Goal: Task Accomplishment & Management: Manage account settings

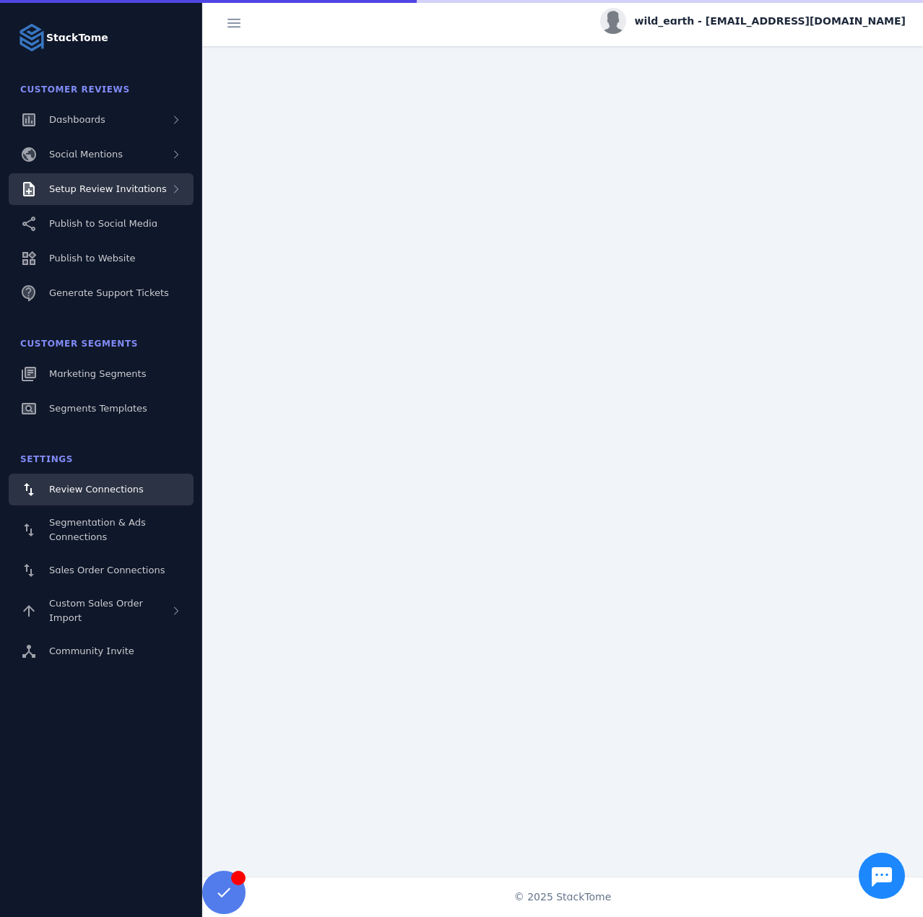
click at [113, 192] on span "Setup Review Invitations" at bounding box center [108, 188] width 118 height 11
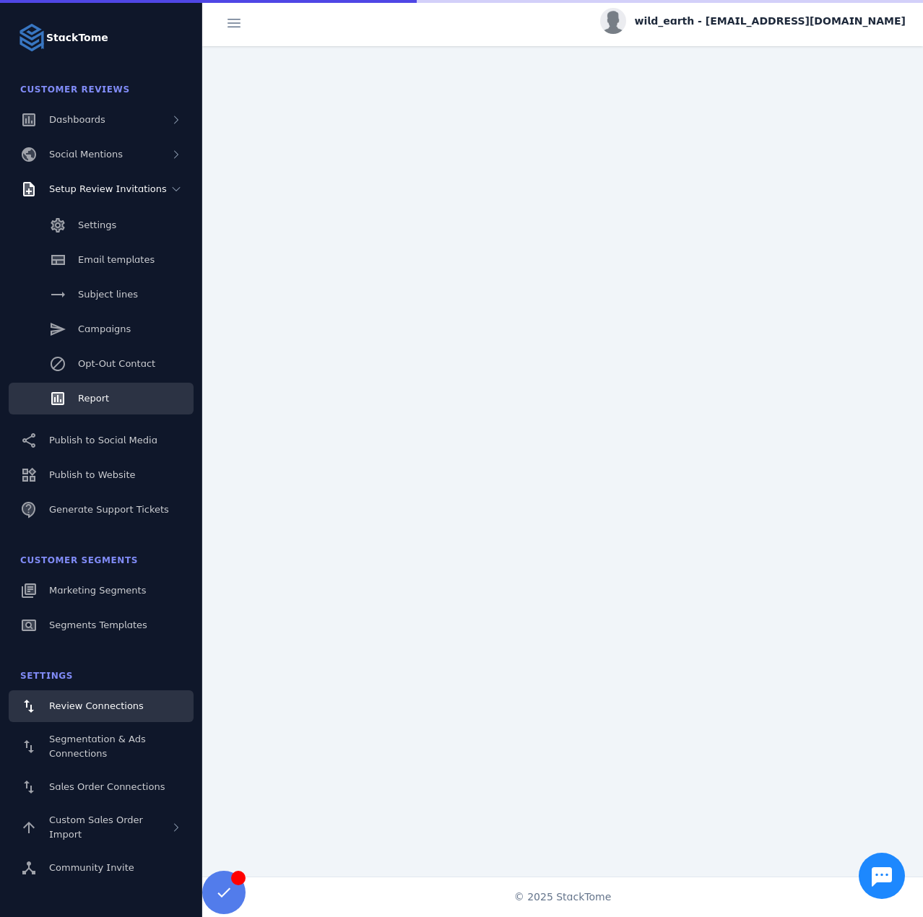
click at [103, 396] on span "Report" at bounding box center [93, 398] width 31 height 11
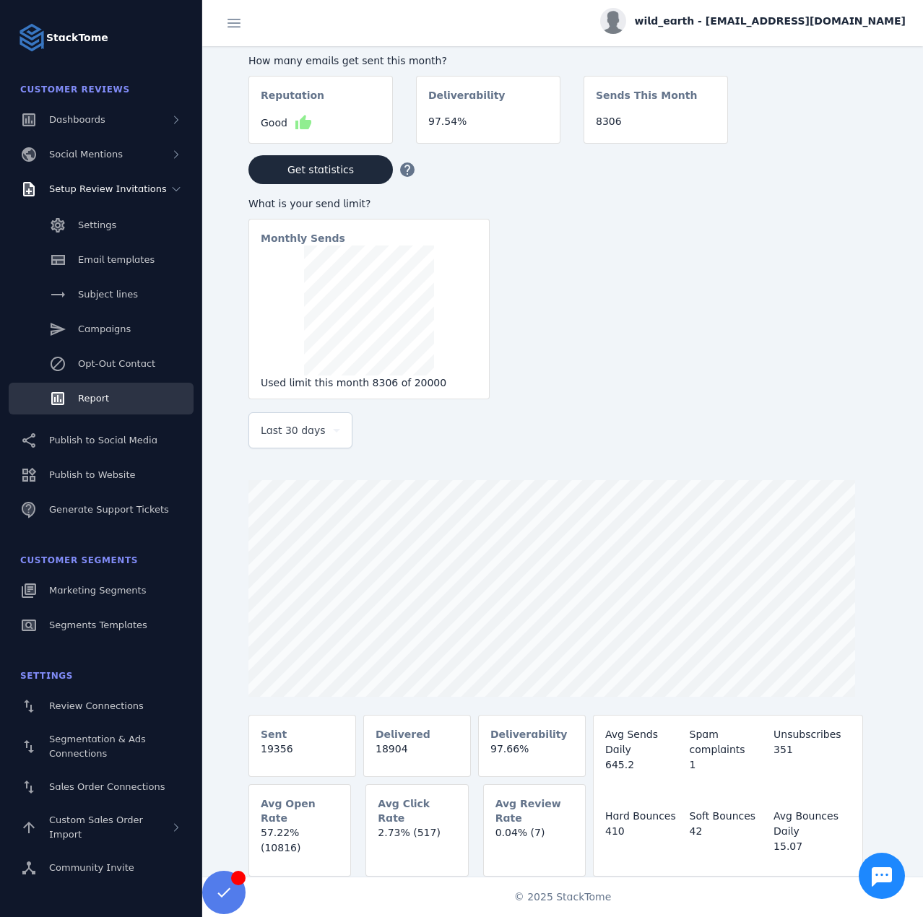
click at [271, 426] on span "Last 30 days" at bounding box center [293, 430] width 65 height 17
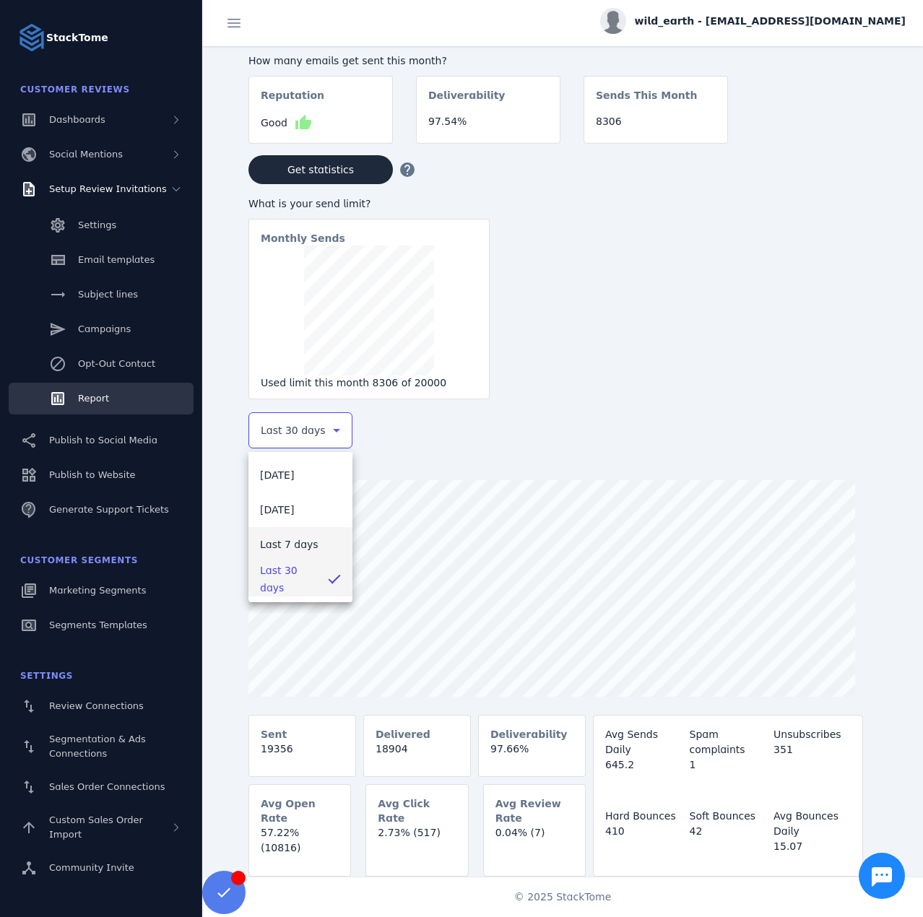
click at [272, 537] on span "Last 7 days" at bounding box center [289, 544] width 58 height 17
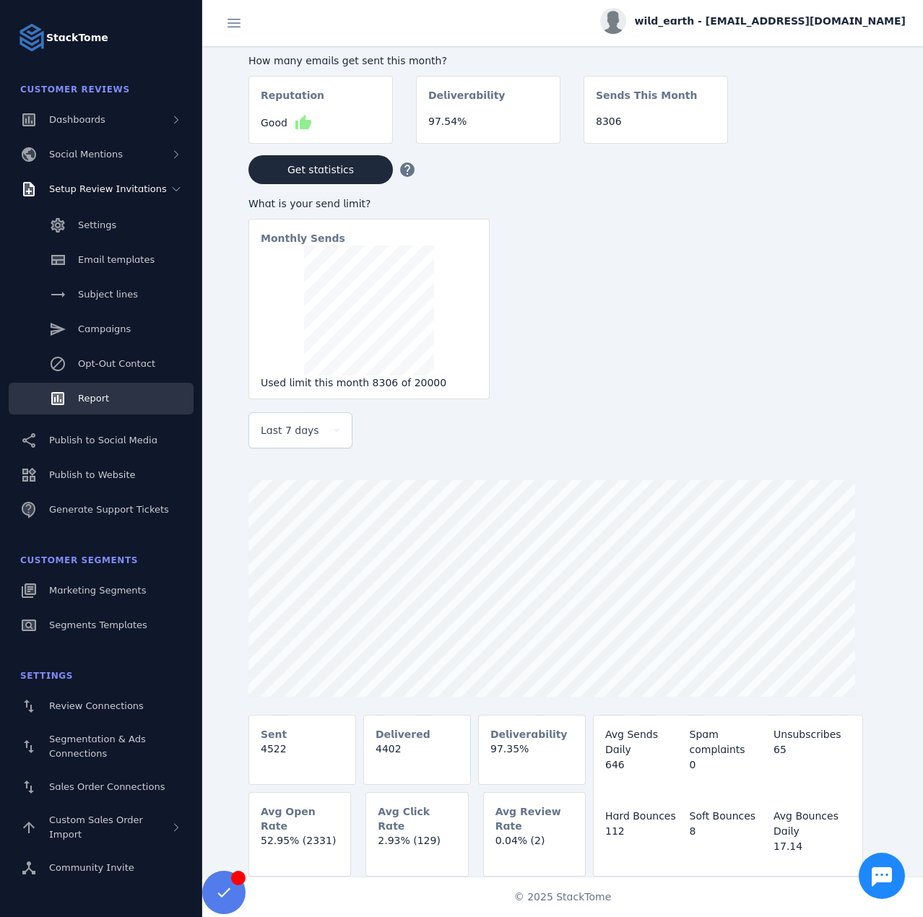
click at [790, 21] on span "wild_earth - [EMAIL_ADDRESS][DOMAIN_NAME]" at bounding box center [770, 21] width 271 height 15
click at [827, 121] on div "account_circle My Profile assignment Billing Sign out" at bounding box center [853, 99] width 104 height 128
click at [830, 125] on div "How many emails get sent this month? Reputation Good thumb_up Deliverability 97…" at bounding box center [585, 225] width 674 height 359
click at [796, 24] on span "wild_earth - [EMAIL_ADDRESS][DOMAIN_NAME]" at bounding box center [770, 21] width 271 height 15
click at [856, 136] on span "Sign out" at bounding box center [860, 139] width 42 height 17
